Goal: Find specific page/section: Find specific page/section

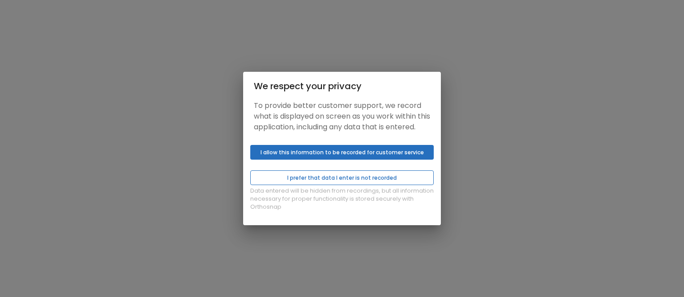
click at [324, 184] on button "I prefer that data I enter is not recorded" at bounding box center [341, 177] width 183 height 15
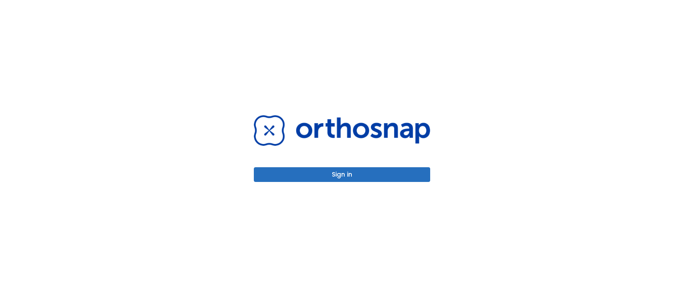
click at [324, 178] on button "Sign in" at bounding box center [342, 174] width 176 height 15
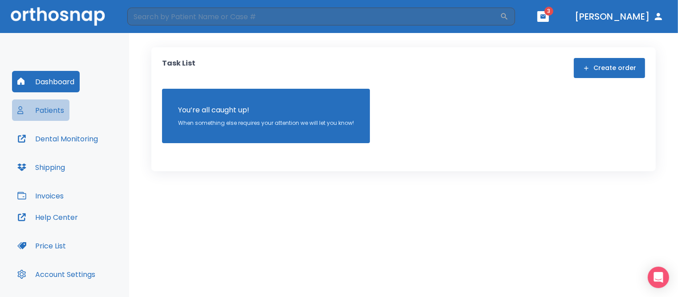
click at [51, 109] on button "Patients" at bounding box center [40, 109] width 57 height 21
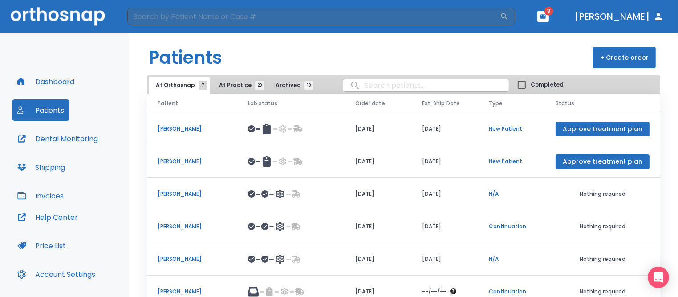
click at [355, 85] on input "search" at bounding box center [426, 85] width 166 height 17
type input "[PERSON_NAME]"
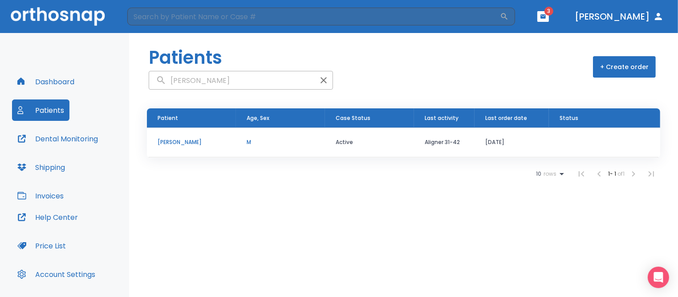
click at [178, 141] on p "[PERSON_NAME]" at bounding box center [192, 142] width 68 height 8
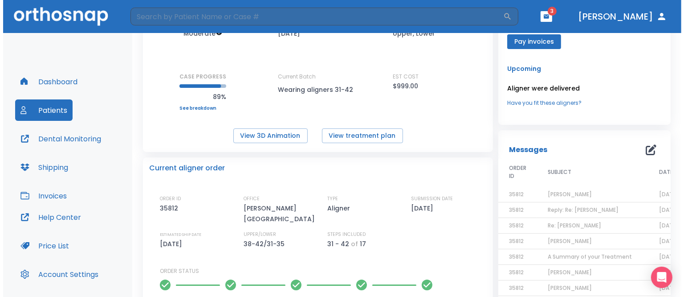
scroll to position [92, 0]
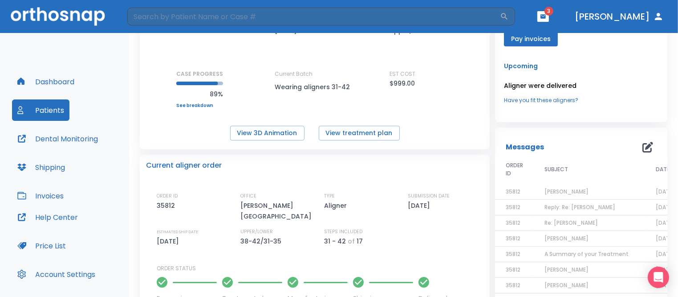
click at [552, 192] on span "[PERSON_NAME]" at bounding box center [566, 191] width 44 height 8
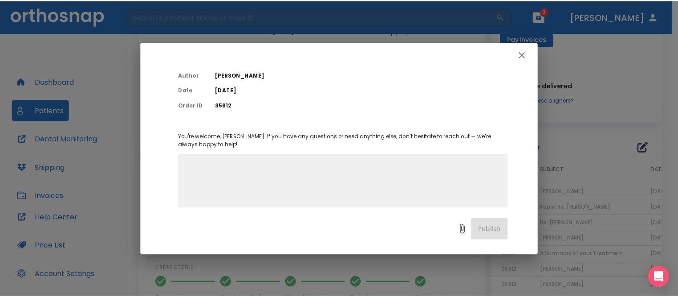
scroll to position [0, 0]
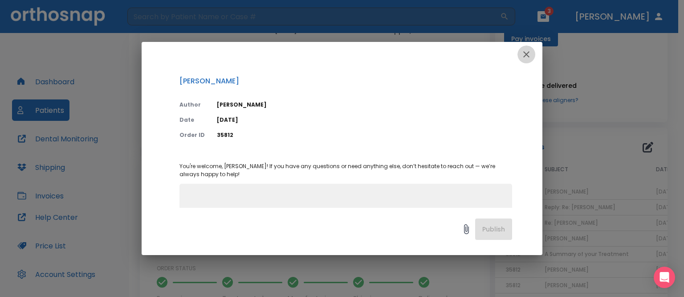
click at [527, 54] on icon "button" at bounding box center [526, 54] width 6 height 6
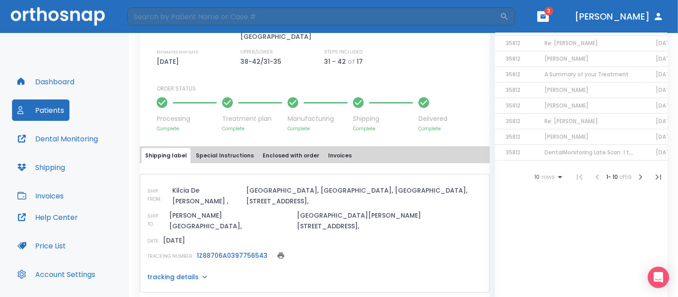
scroll to position [345, 0]
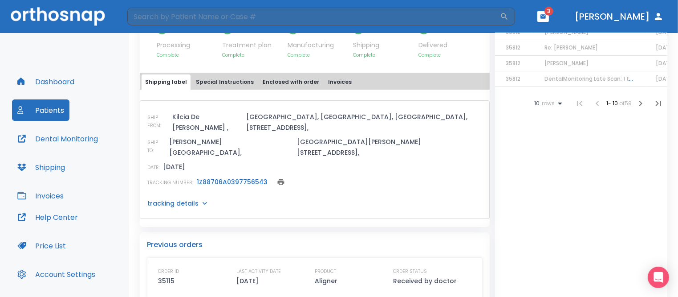
click at [203, 202] on icon at bounding box center [205, 203] width 4 height 3
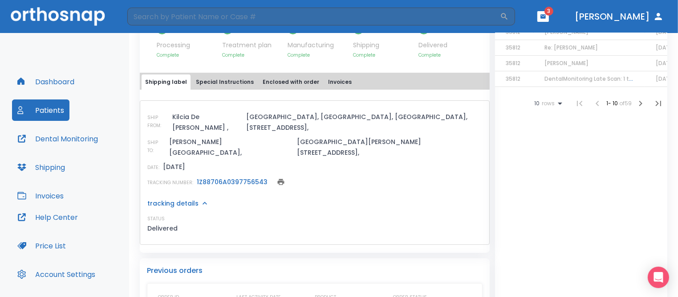
click at [278, 179] on icon "print" at bounding box center [281, 182] width 7 height 6
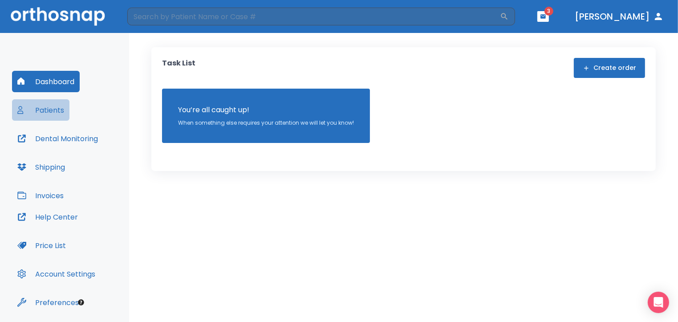
click at [42, 111] on button "Patients" at bounding box center [40, 109] width 57 height 21
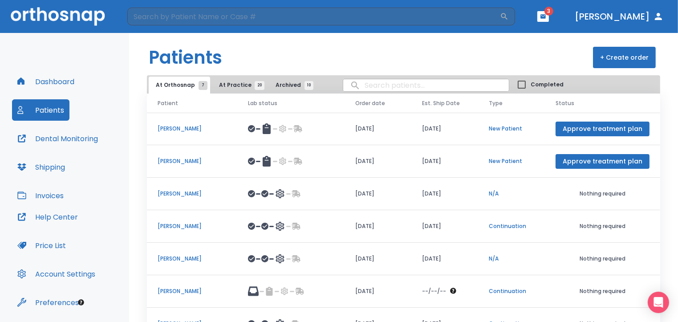
click at [361, 87] on input "search" at bounding box center [426, 85] width 166 height 17
type input "[PERSON_NAME]"
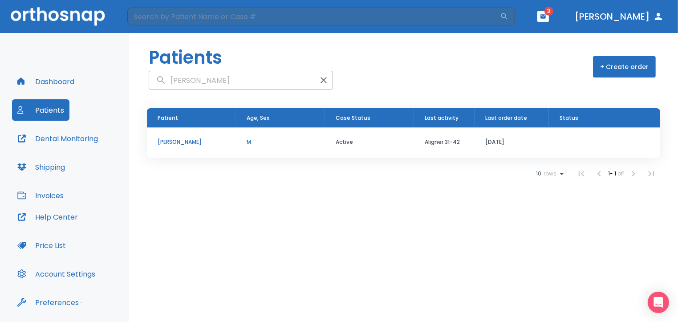
click at [191, 142] on p "[PERSON_NAME]" at bounding box center [192, 142] width 68 height 8
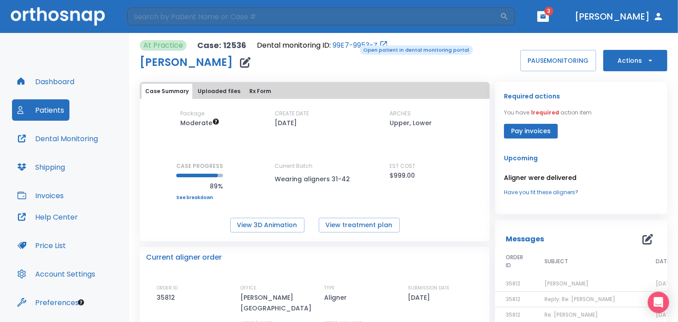
click at [353, 45] on link "99E7-9953-Z" at bounding box center [355, 45] width 45 height 11
